Goal: Information Seeking & Learning: Understand process/instructions

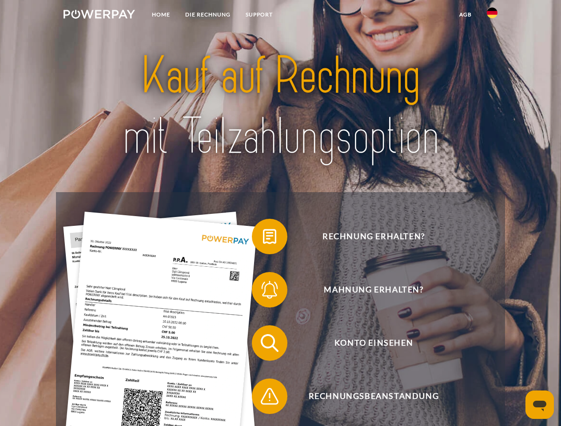
click at [99, 16] on img at bounding box center [98, 14] width 71 height 9
click at [492, 16] on img at bounding box center [491, 13] width 11 height 11
click at [465, 15] on link "agb" at bounding box center [465, 15] width 28 height 16
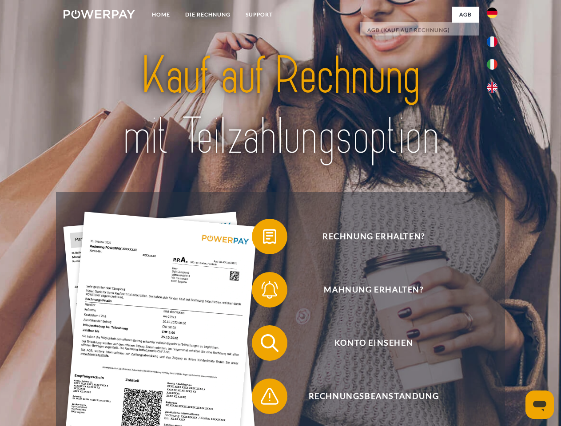
click at [263, 238] on span at bounding box center [256, 236] width 44 height 44
click at [263, 292] on span at bounding box center [256, 290] width 44 height 44
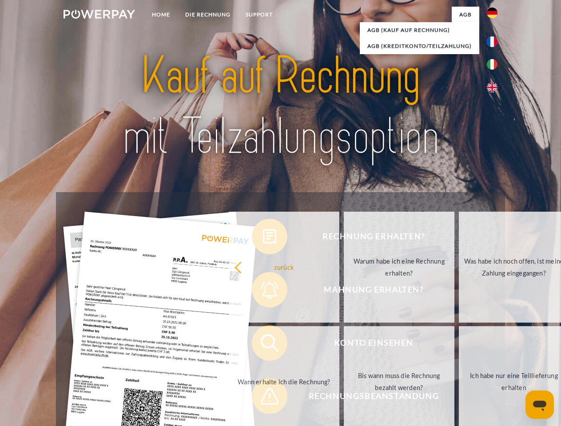
click at [344, 345] on link "Bis wann muss die Rechnung bezahlt werden?" at bounding box center [399, 381] width 111 height 111
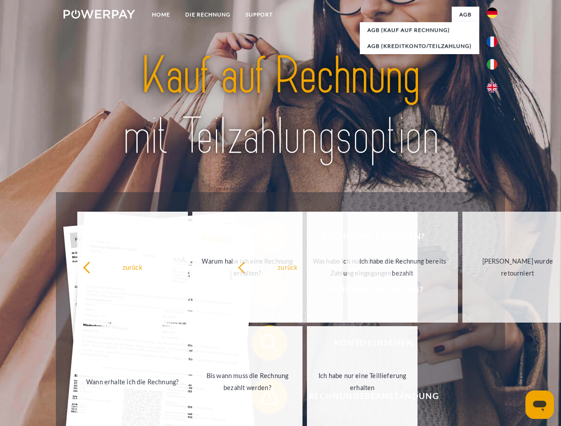
click at [263, 398] on span at bounding box center [256, 396] width 44 height 44
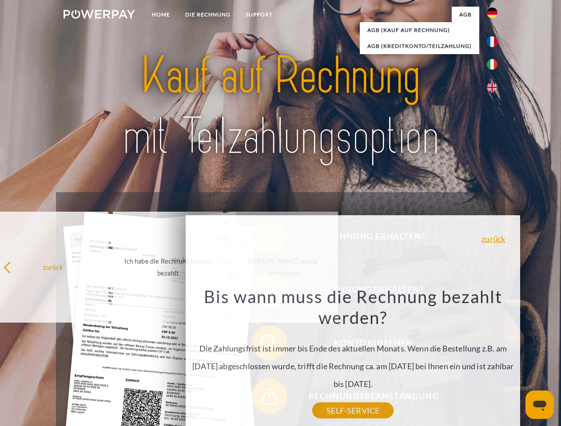
click at [539, 405] on icon "Messaging-Fenster öffnen" at bounding box center [539, 406] width 13 height 11
